Goal: Transaction & Acquisition: Purchase product/service

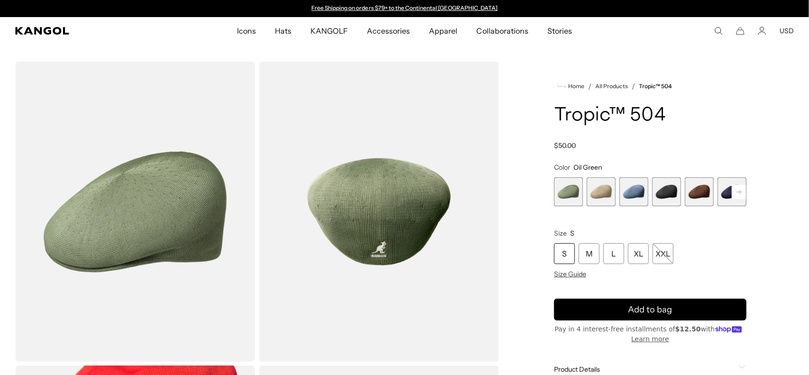
click at [666, 194] on div "Close dialog Enter your email to unlock 15% OFF your first order *Excludes sele…" at bounding box center [404, 187] width 809 height 375
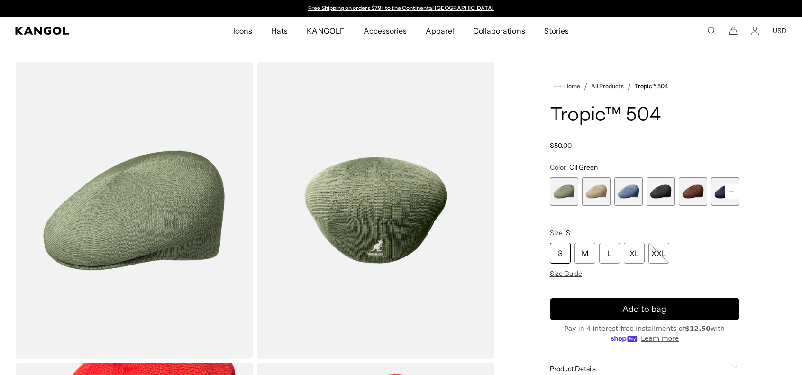
click at [666, 195] on span "4 of 9" at bounding box center [660, 191] width 28 height 28
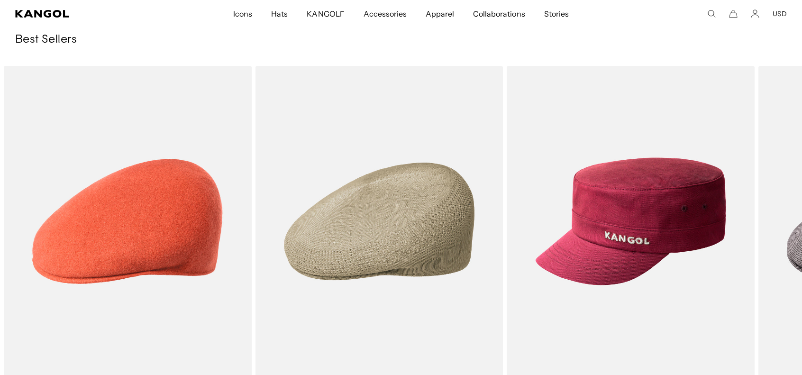
scroll to position [0, 195]
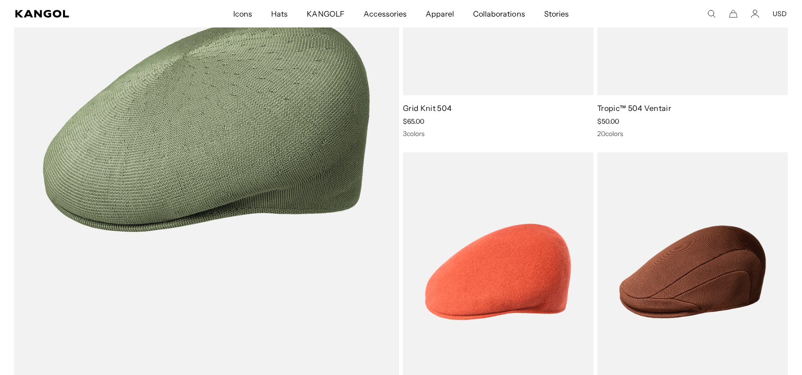
scroll to position [869, 0]
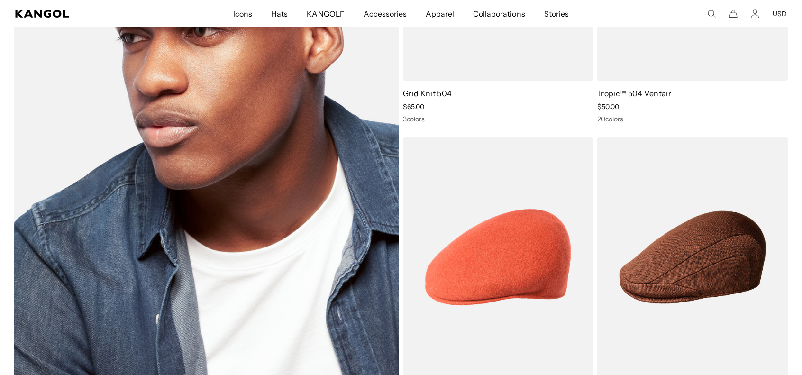
click at [258, 142] on img at bounding box center [206, 108] width 385 height 535
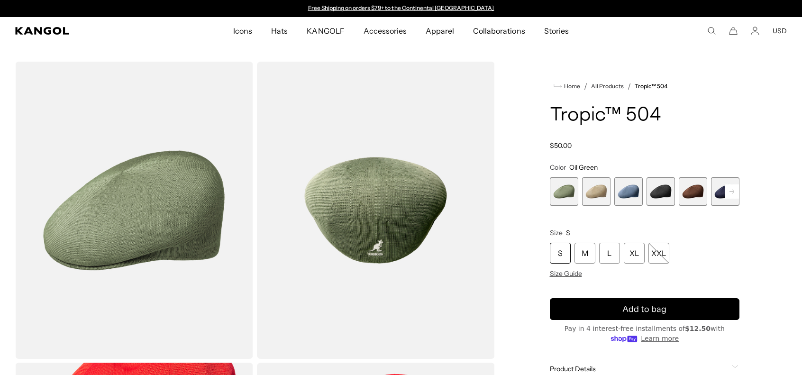
click at [664, 185] on span "4 of 9" at bounding box center [660, 191] width 28 height 28
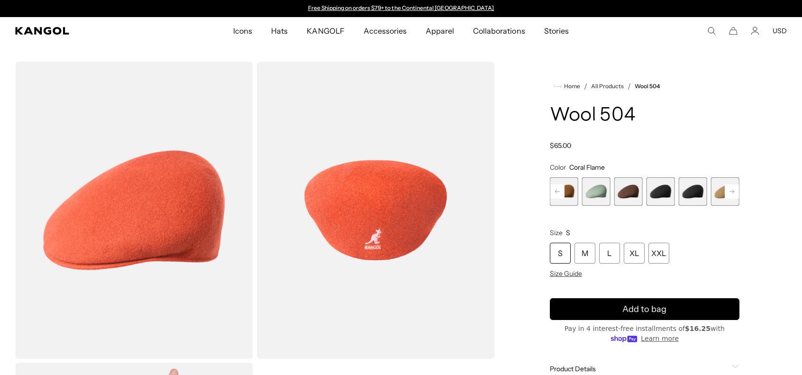
scroll to position [0, 195]
click at [692, 192] on span "10 of 21" at bounding box center [693, 191] width 28 height 28
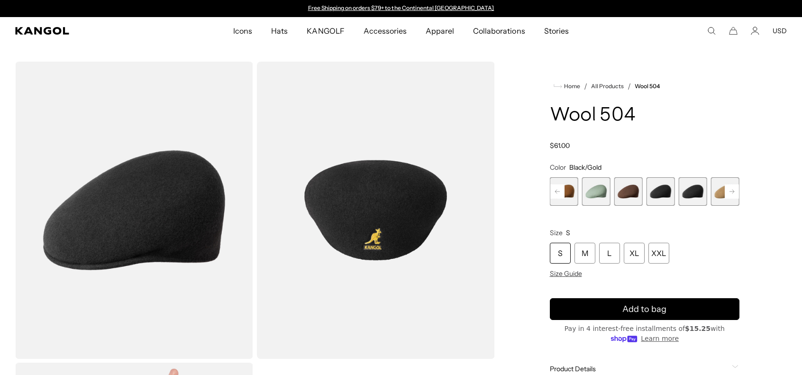
click at [661, 192] on span "9 of 21" at bounding box center [660, 191] width 28 height 28
click at [733, 193] on rect at bounding box center [732, 191] width 14 height 14
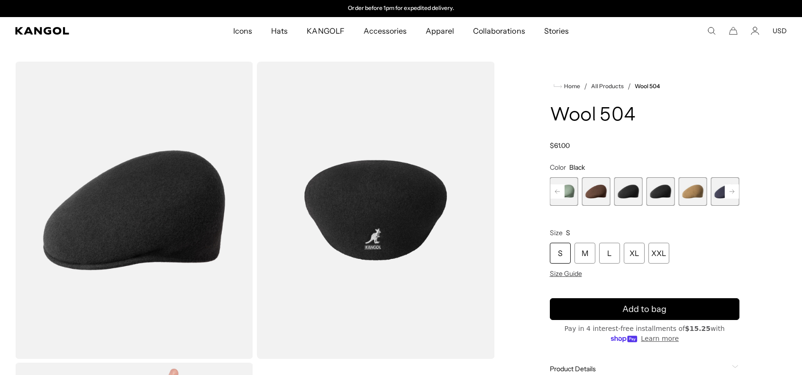
click at [733, 193] on rect at bounding box center [732, 191] width 14 height 14
click at [656, 192] on span "13 of 21" at bounding box center [660, 191] width 28 height 28
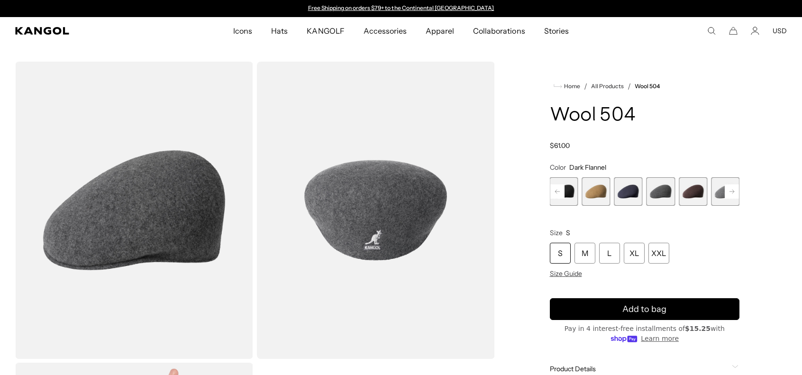
click at [733, 195] on rect at bounding box center [732, 191] width 14 height 14
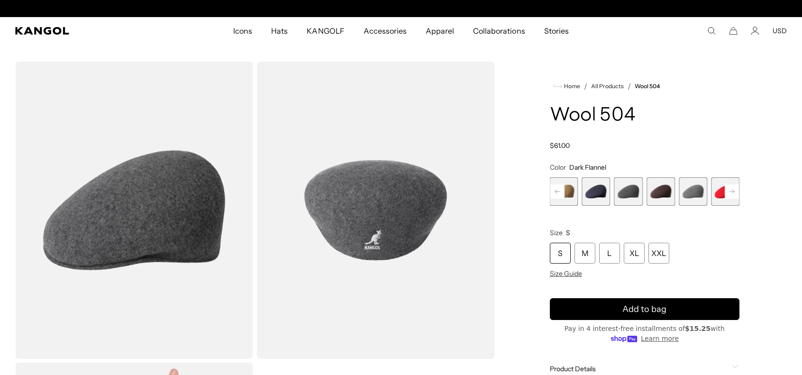
scroll to position [0, 195]
click at [733, 195] on rect at bounding box center [732, 191] width 14 height 14
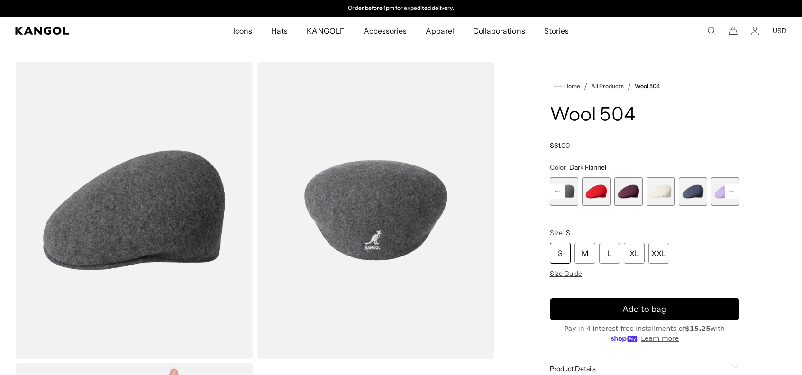
click at [733, 195] on rect at bounding box center [732, 191] width 14 height 14
click at [733, 195] on span "21 of 21" at bounding box center [725, 191] width 28 height 28
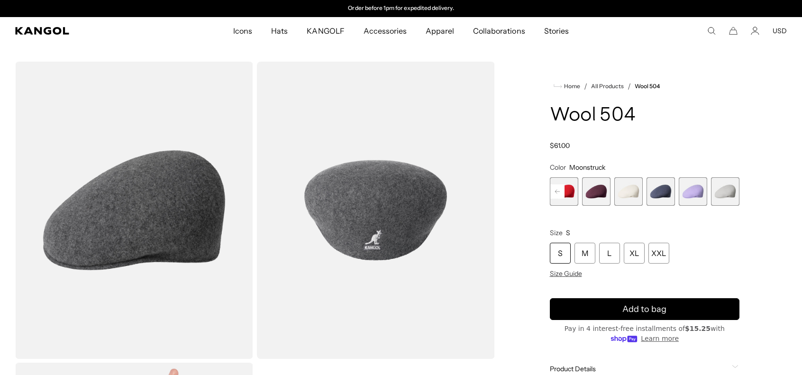
click at [733, 195] on span "21 of 21" at bounding box center [725, 191] width 28 height 28
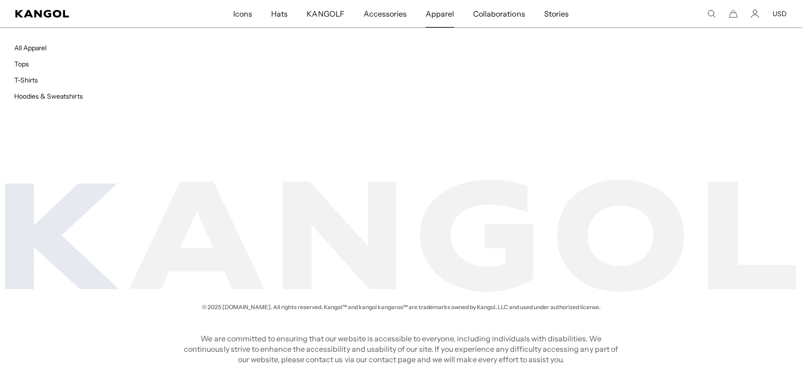
scroll to position [0, 195]
